Goal: Check status

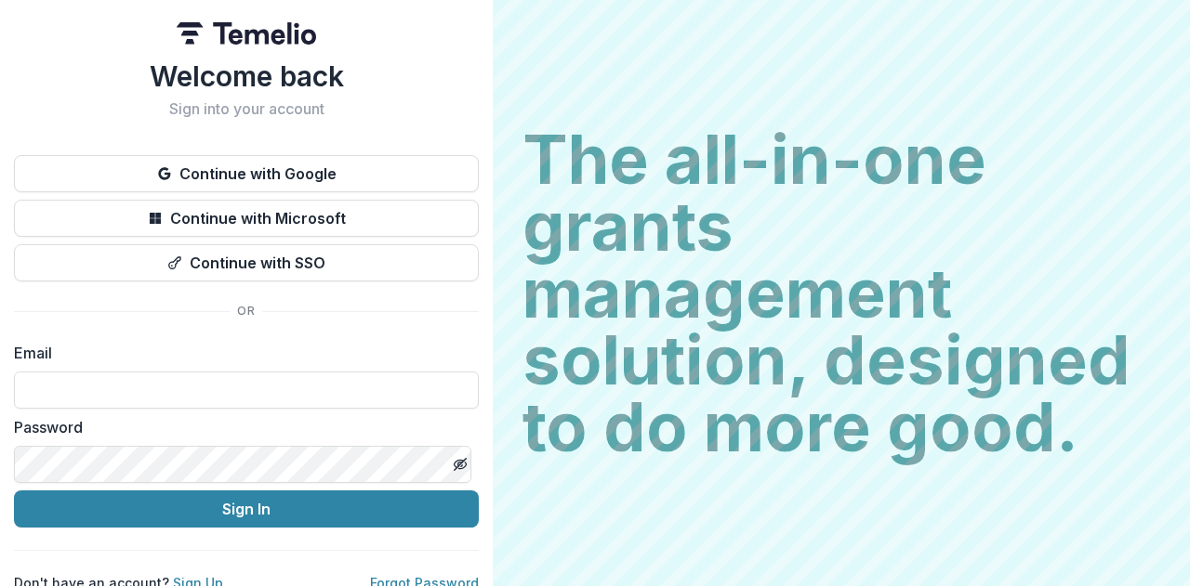
click at [134, 389] on input at bounding box center [246, 390] width 465 height 37
type input "**********"
click at [223, 505] on button "Sign In" at bounding box center [246, 509] width 465 height 37
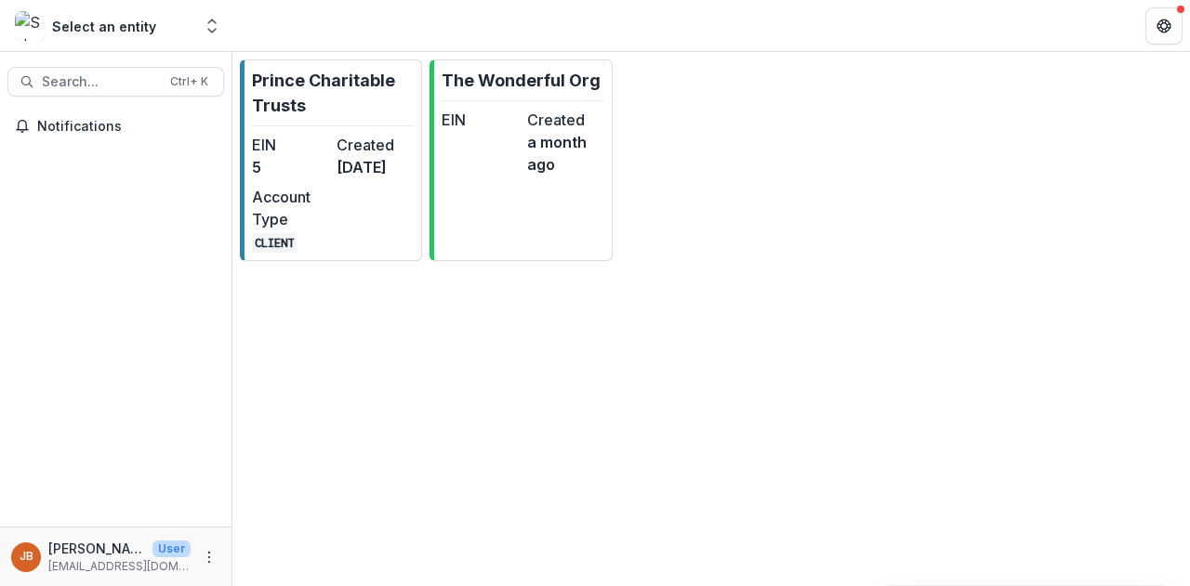
click at [335, 103] on p "Prince Charitable Trusts" at bounding box center [333, 93] width 162 height 50
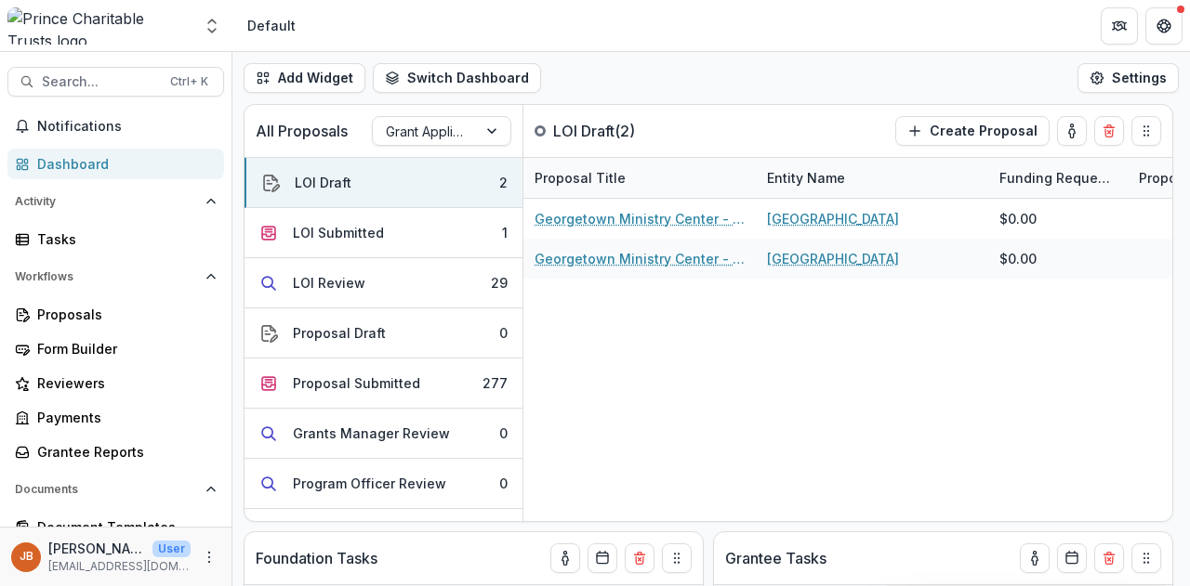
click at [332, 279] on div "LOI Review" at bounding box center [329, 283] width 72 height 20
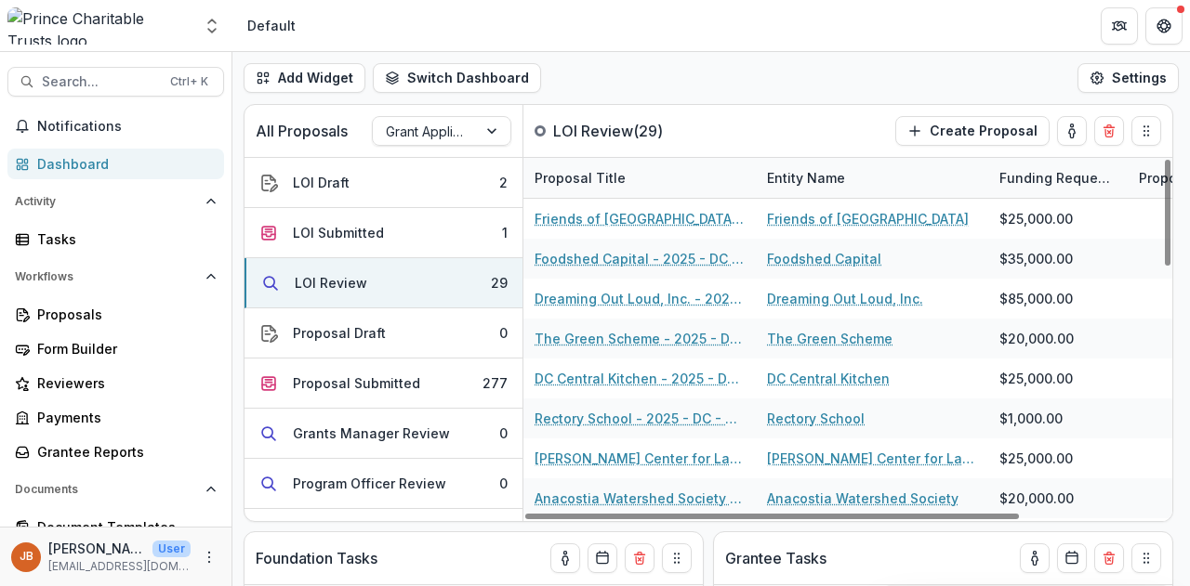
click at [339, 279] on div "LOI Review" at bounding box center [331, 283] width 72 height 20
click at [343, 236] on div "LOI Submitted" at bounding box center [338, 233] width 91 height 20
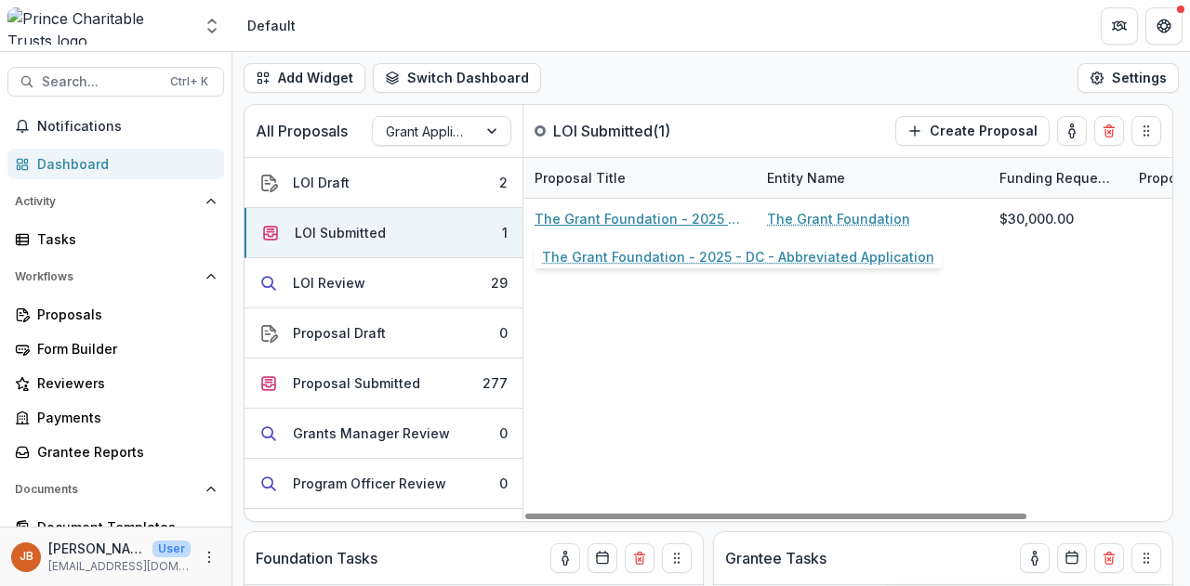
click at [591, 218] on link "The Grant Foundation - 2025 - DC - Abbreviated Application" at bounding box center [639, 219] width 210 height 20
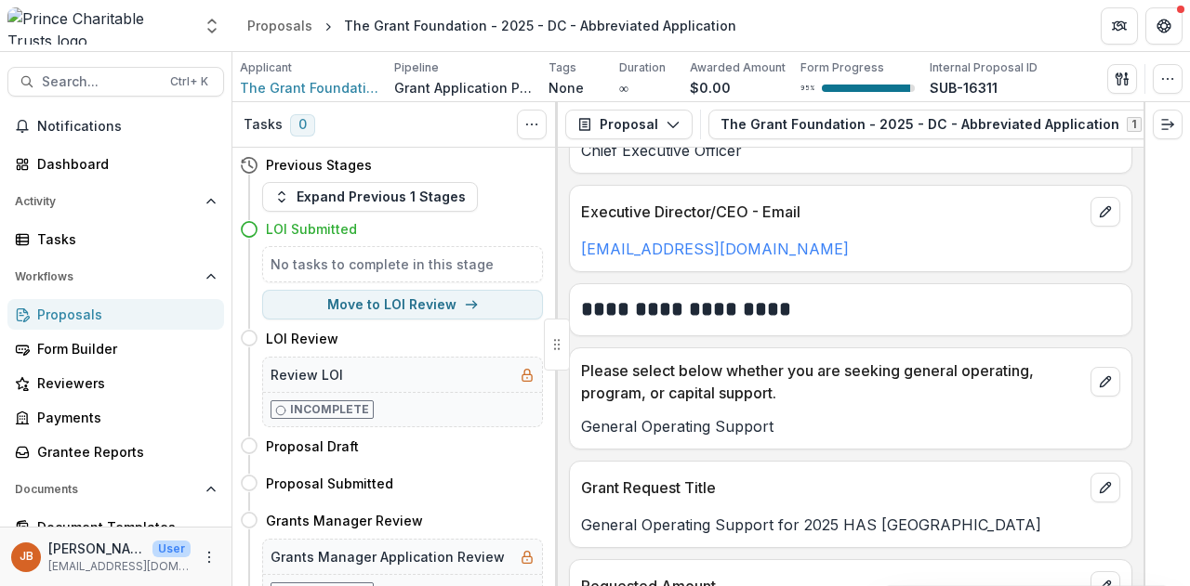
scroll to position [2137, 0]
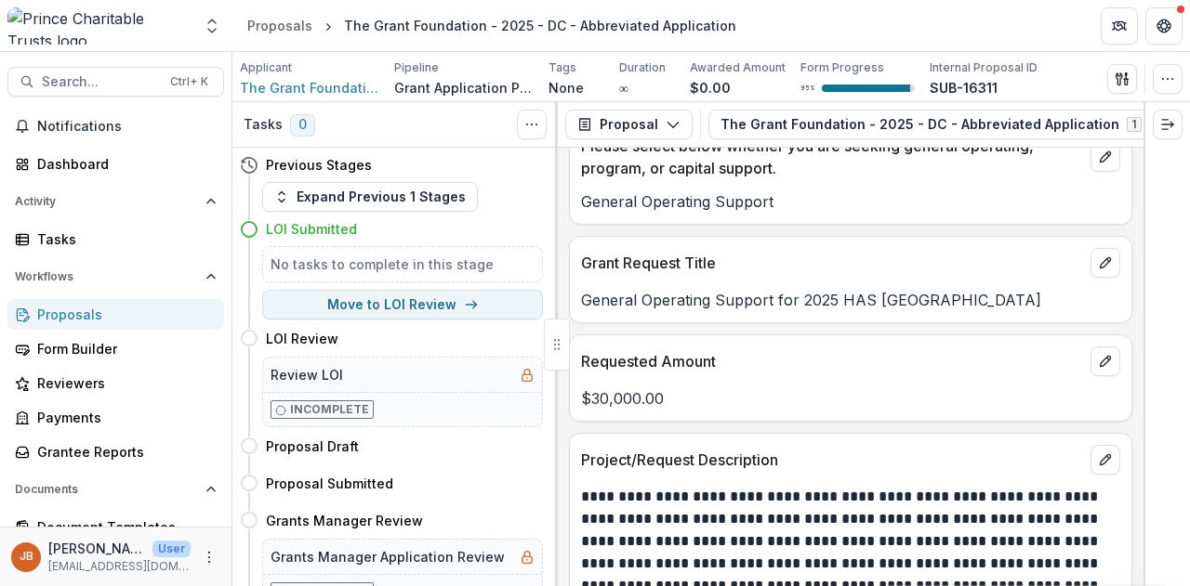
click at [305, 20] on div "Proposals" at bounding box center [279, 26] width 65 height 20
